Goal: Ask a question

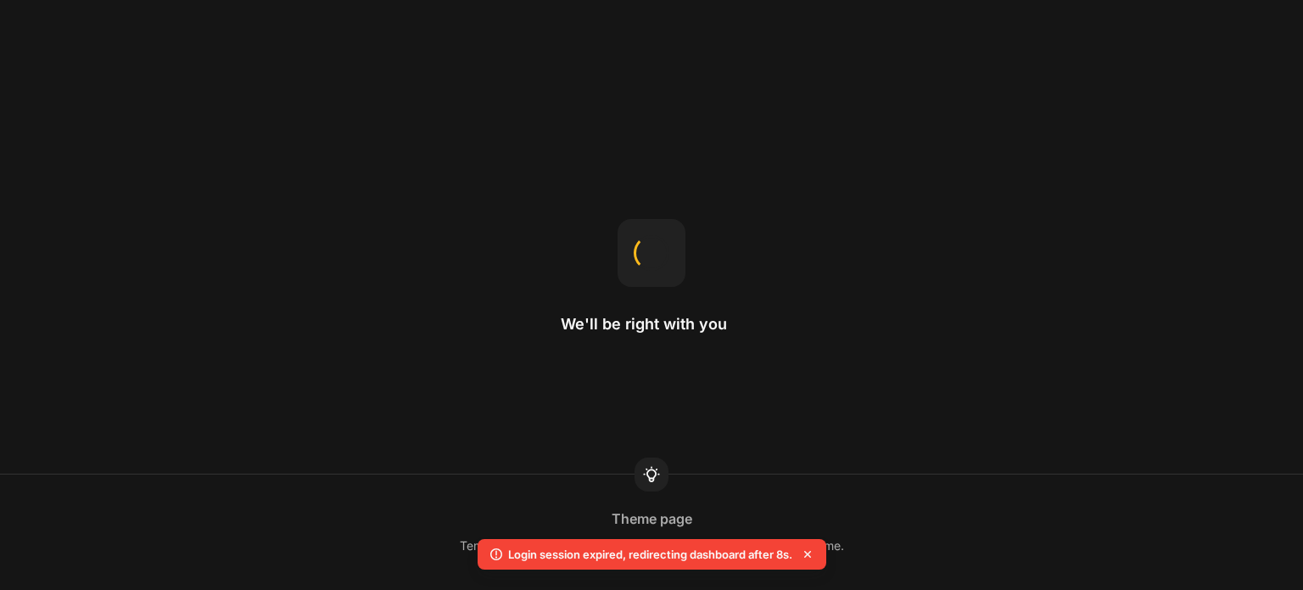
click at [621, 238] on div at bounding box center [652, 253] width 68 height 68
click at [807, 551] on icon at bounding box center [807, 554] width 17 height 17
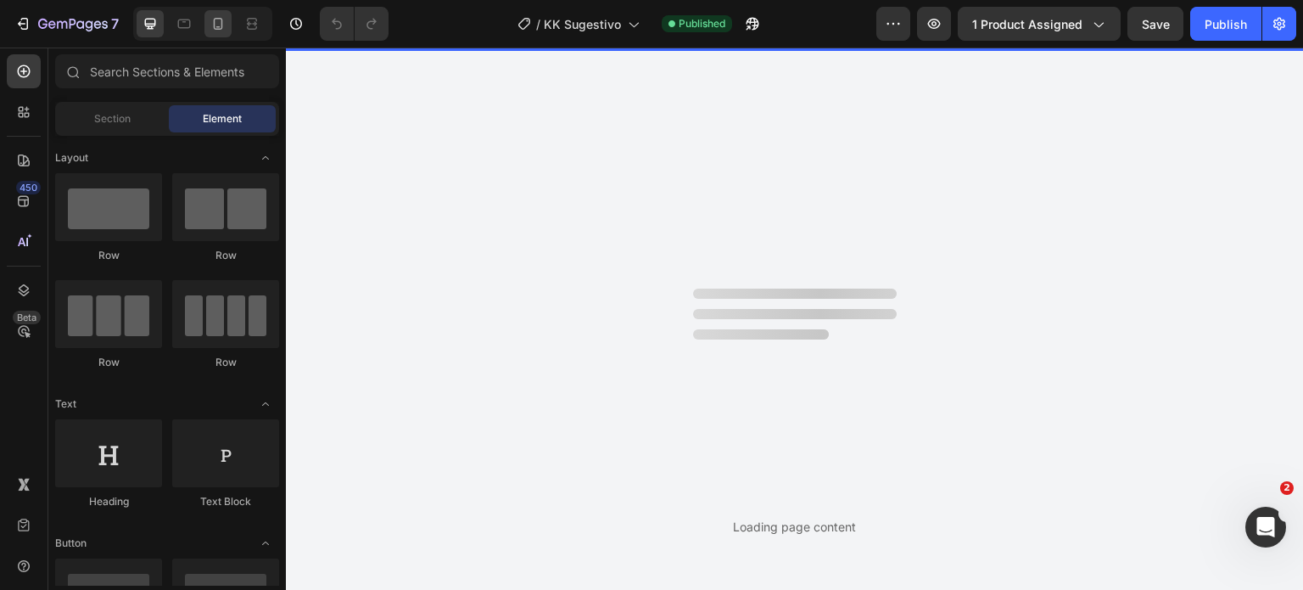
click at [215, 25] on icon at bounding box center [218, 23] width 17 height 17
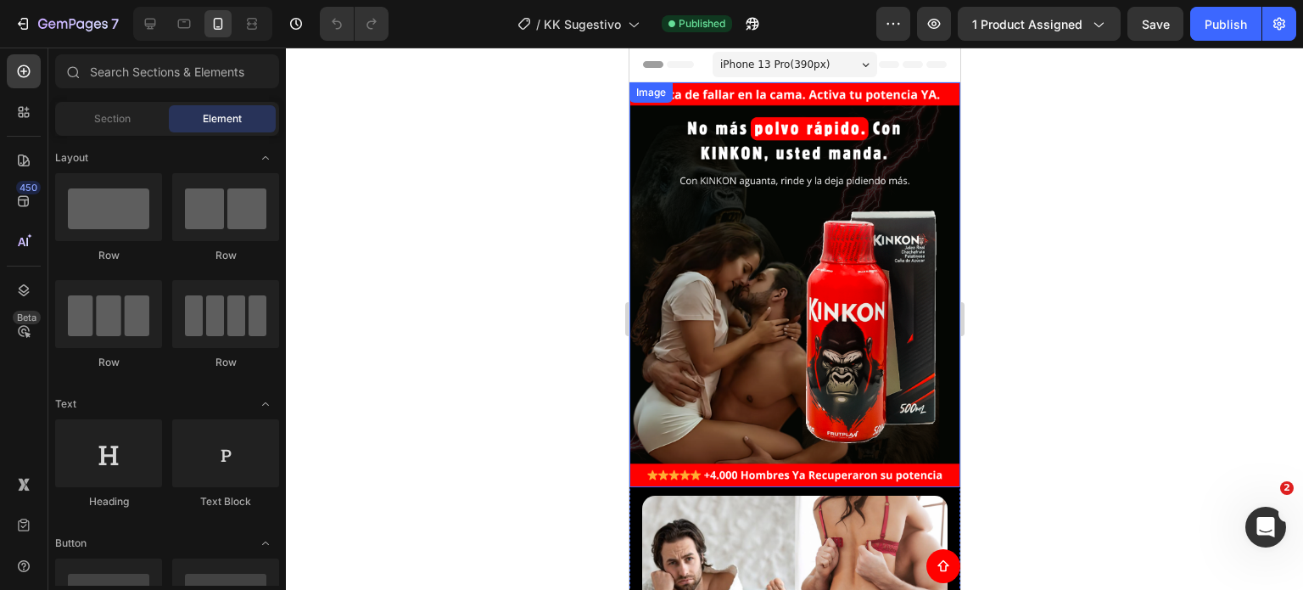
click at [1021, 240] on div at bounding box center [794, 319] width 1017 height 542
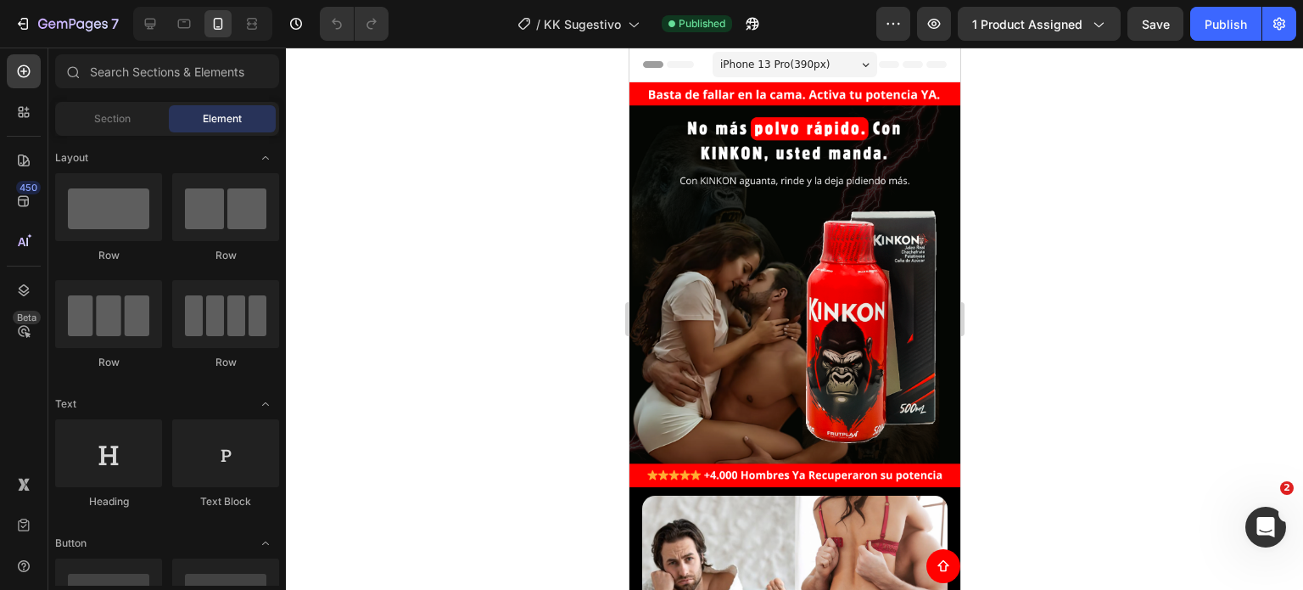
click at [1069, 159] on div at bounding box center [794, 319] width 1017 height 542
click at [1190, 318] on div at bounding box center [794, 319] width 1017 height 542
drag, startPoint x: 1203, startPoint y: 280, endPoint x: 1270, endPoint y: 149, distance: 146.8
click at [1270, 149] on div at bounding box center [794, 319] width 1017 height 542
